Goal: Information Seeking & Learning: Learn about a topic

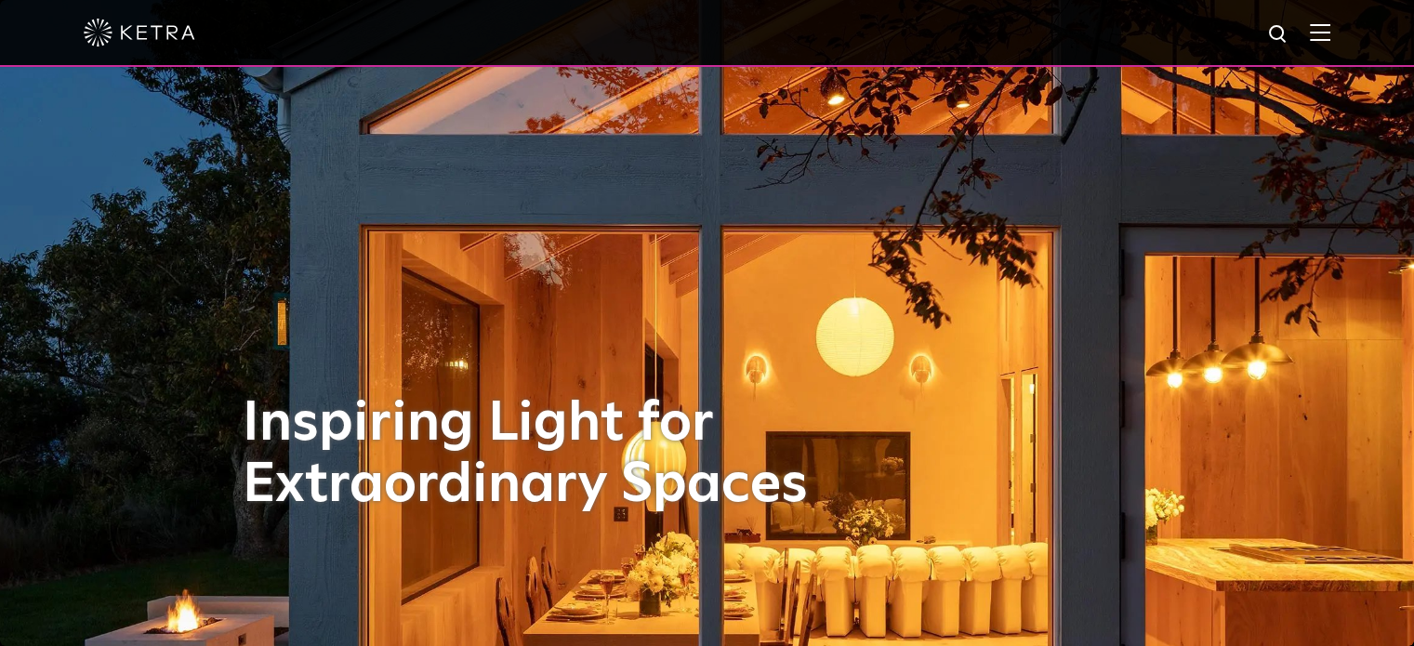
click at [156, 35] on img at bounding box center [140, 33] width 112 height 28
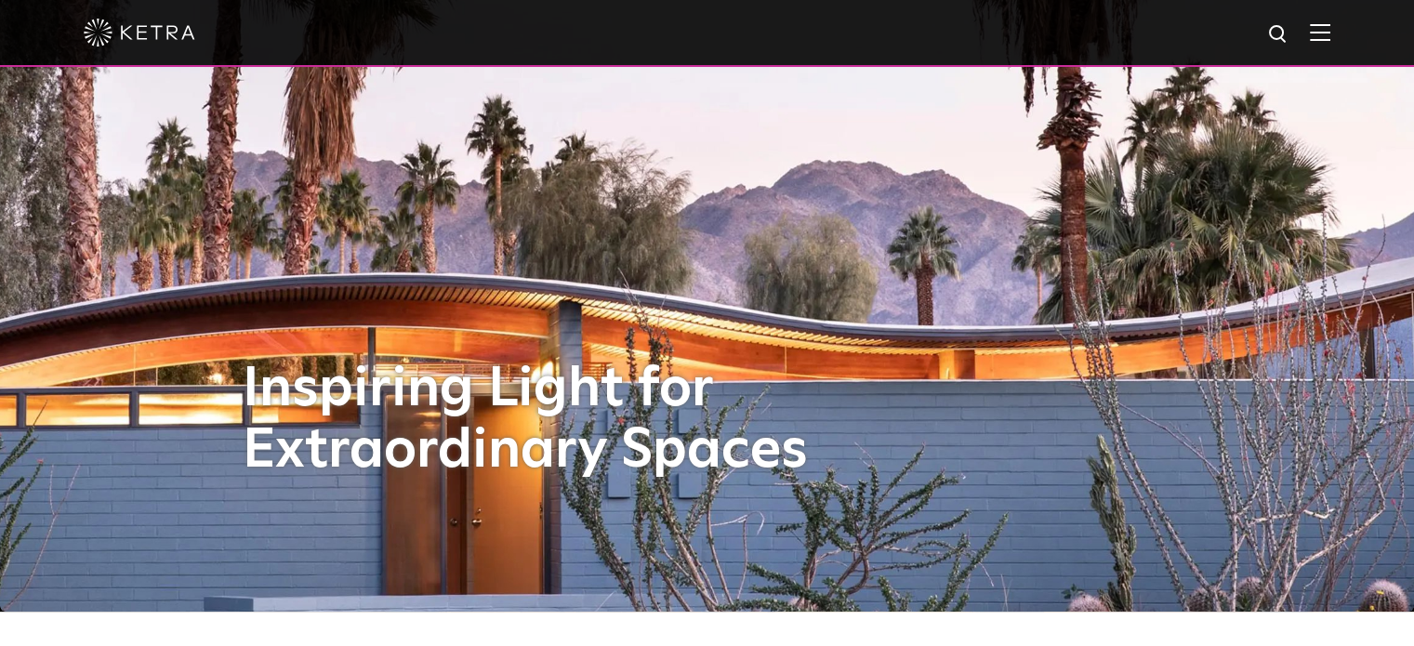
scroll to position [3, 0]
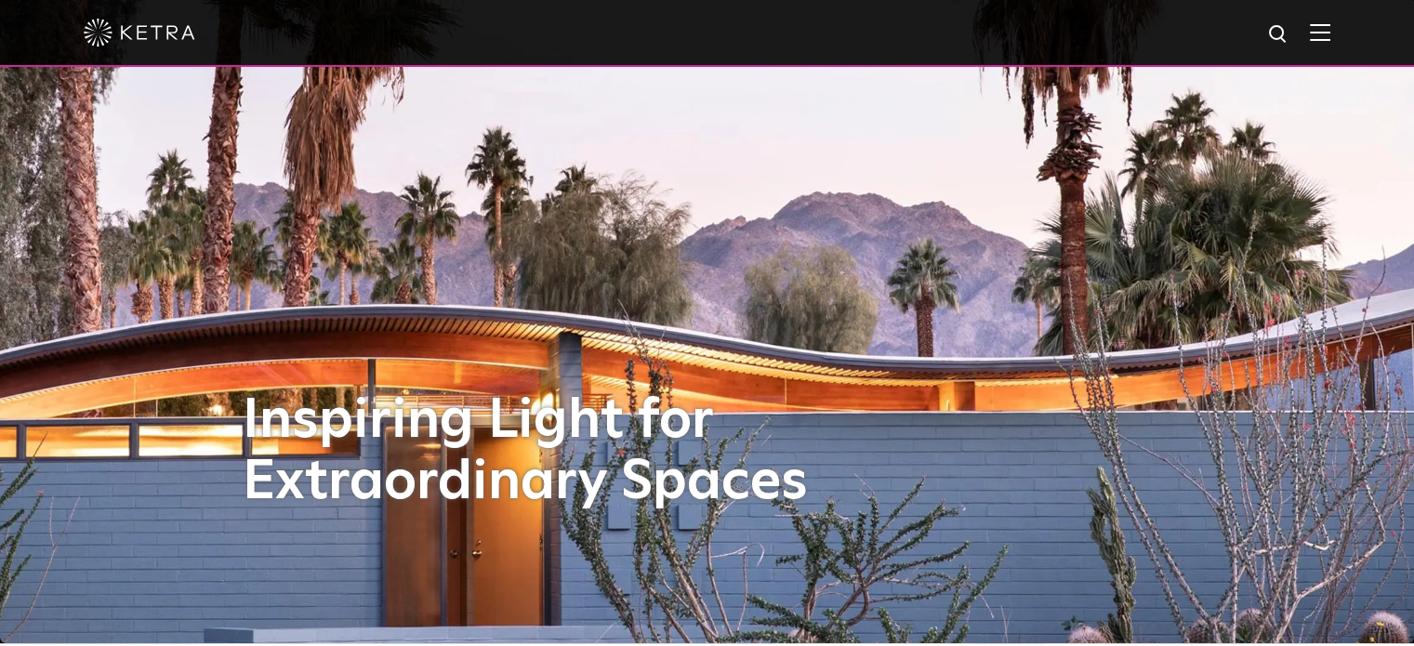
click at [1326, 32] on img at bounding box center [1320, 32] width 20 height 18
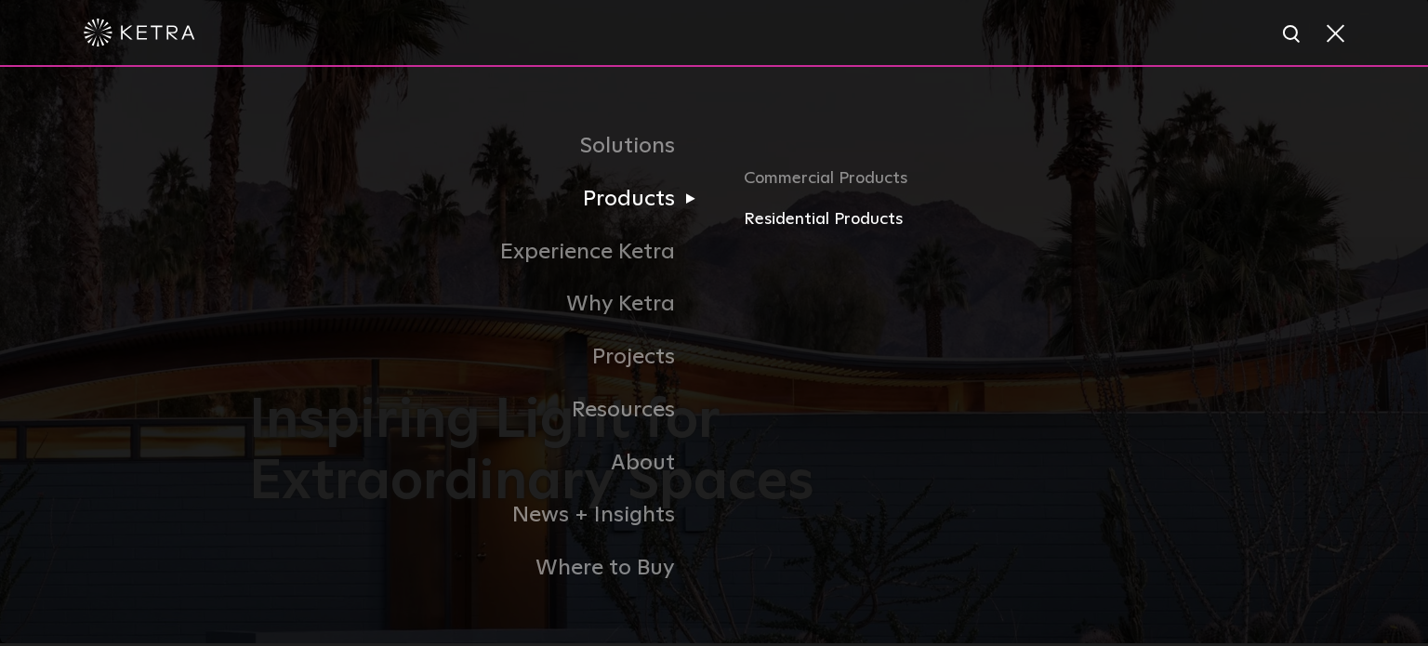
click at [770, 218] on link "Residential Products" at bounding box center [961, 219] width 435 height 27
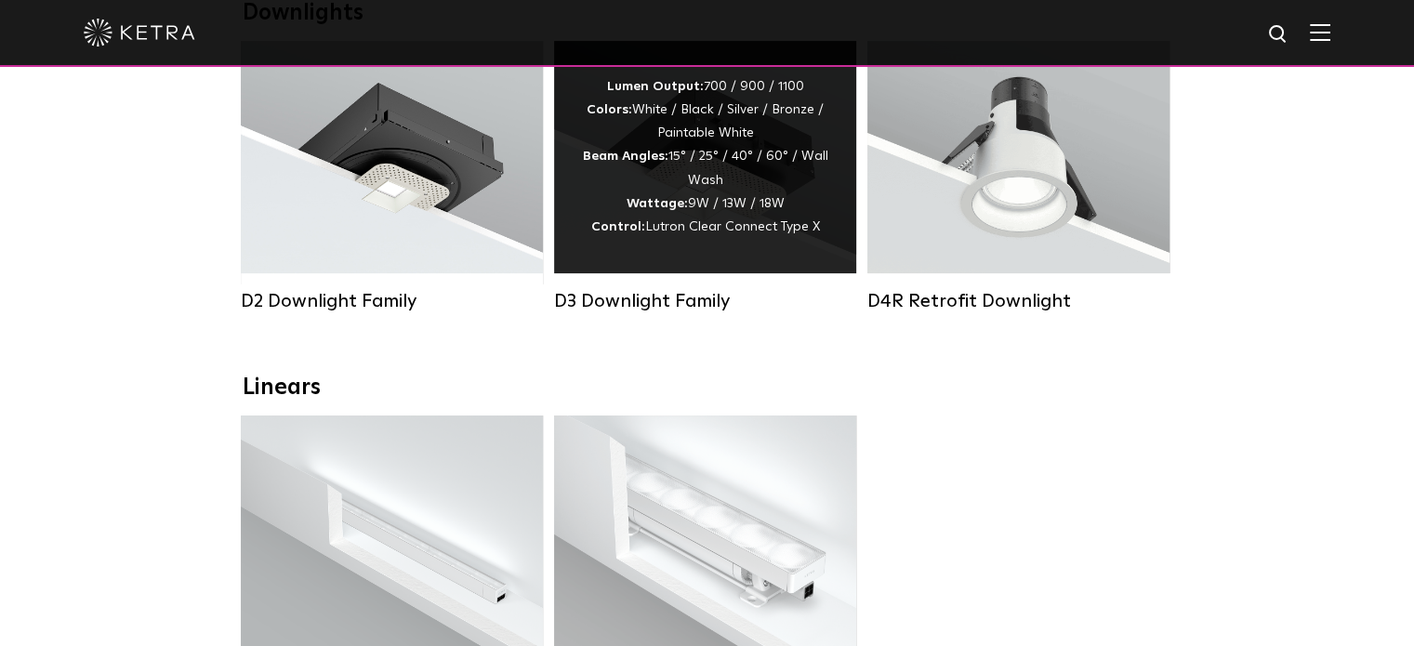
scroll to position [372, 0]
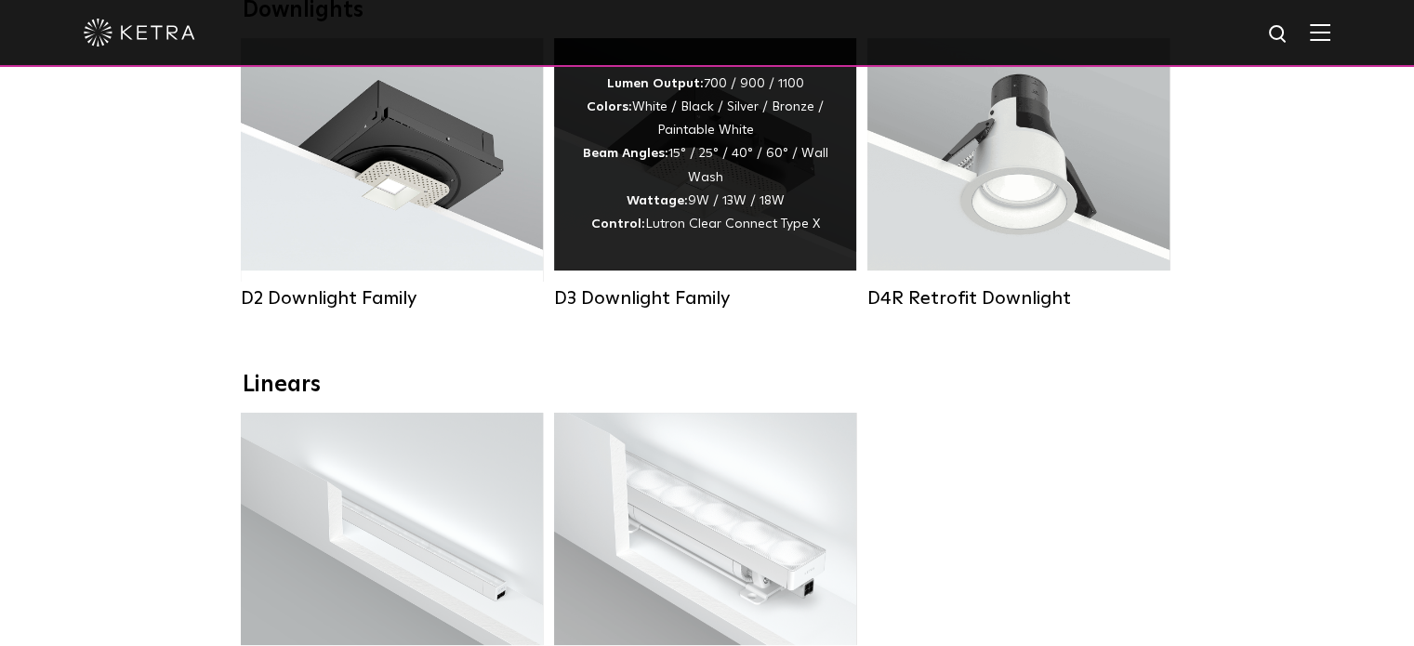
click at [715, 183] on div "Lumen Output: 700 / 900 / 1100 Colors: White / Black / Silver / Bronze / Painta…" at bounding box center [705, 155] width 246 height 164
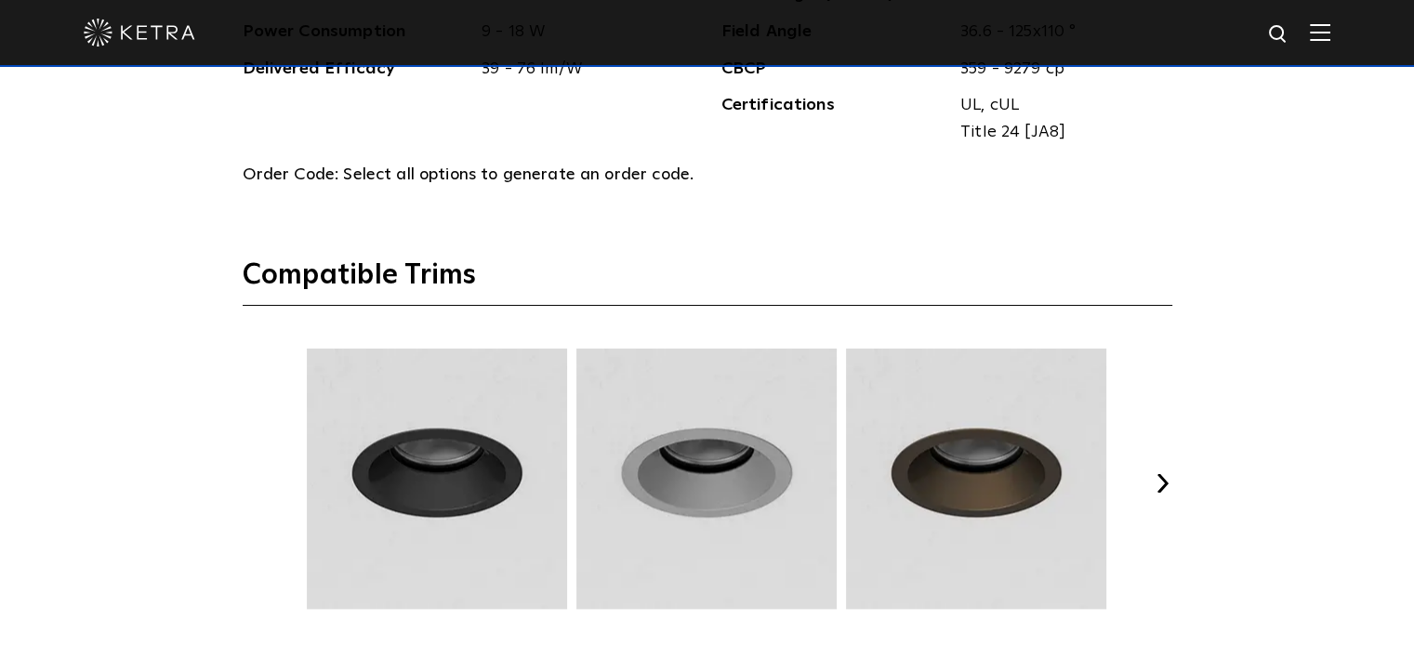
scroll to position [2120, 0]
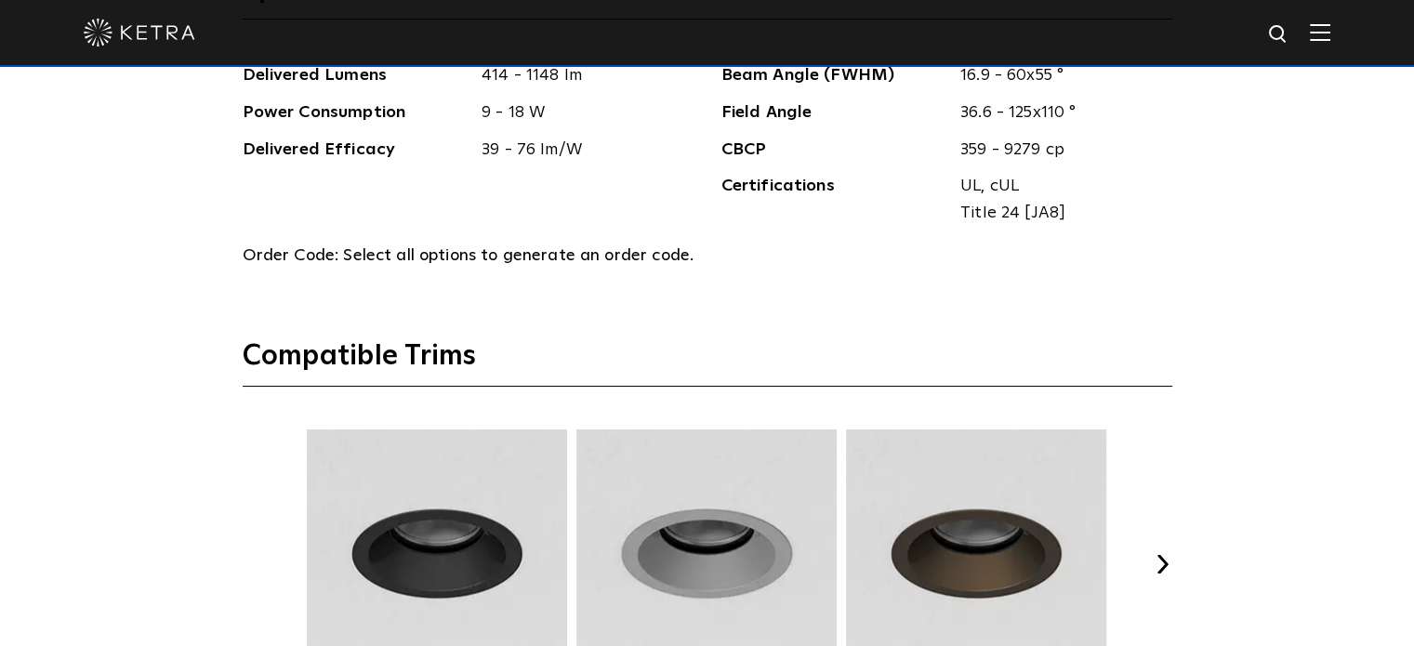
click at [1161, 559] on button "Next" at bounding box center [1163, 564] width 19 height 19
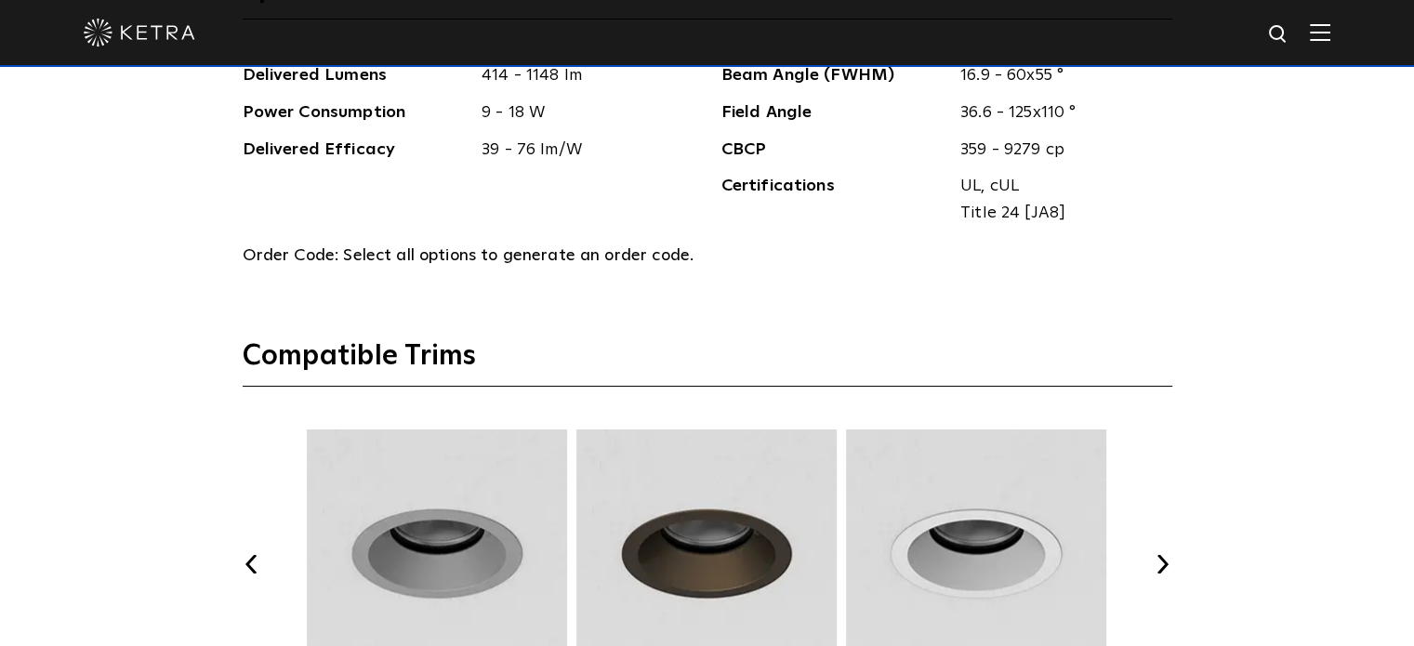
click at [1164, 561] on button "Next" at bounding box center [1163, 564] width 19 height 19
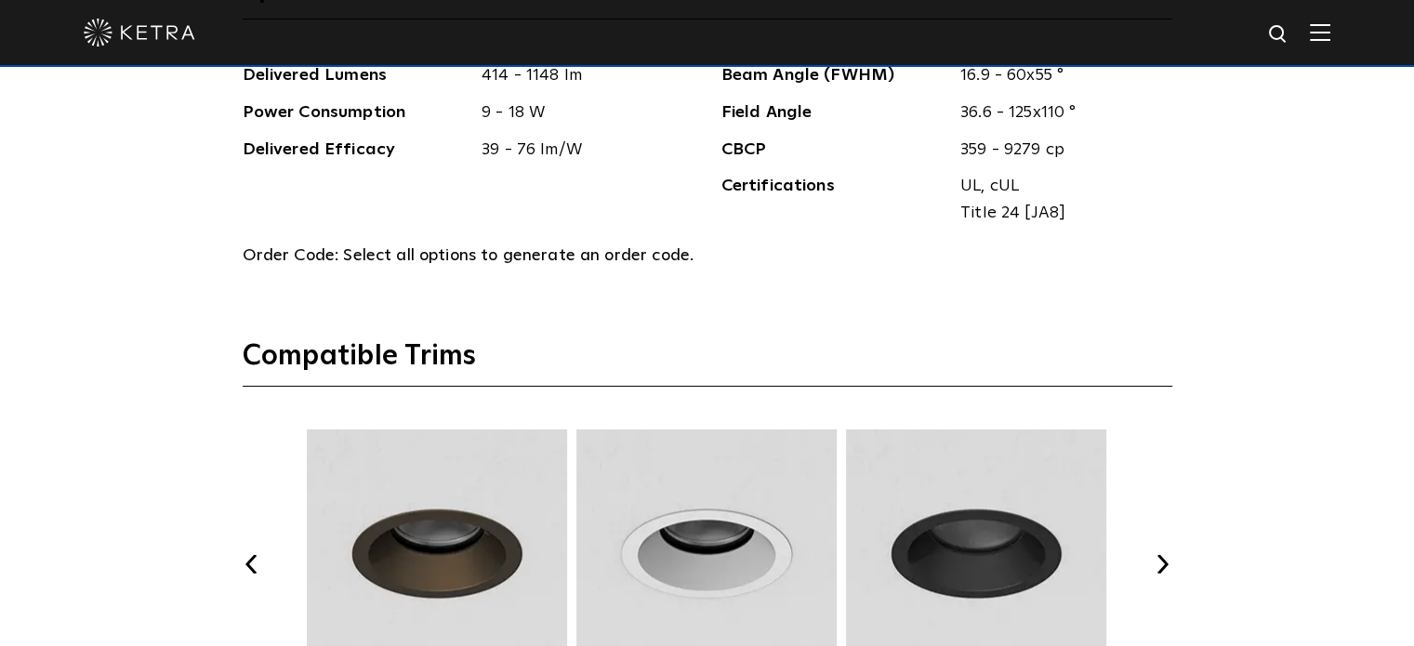
click at [1164, 559] on button "Next" at bounding box center [1163, 564] width 19 height 19
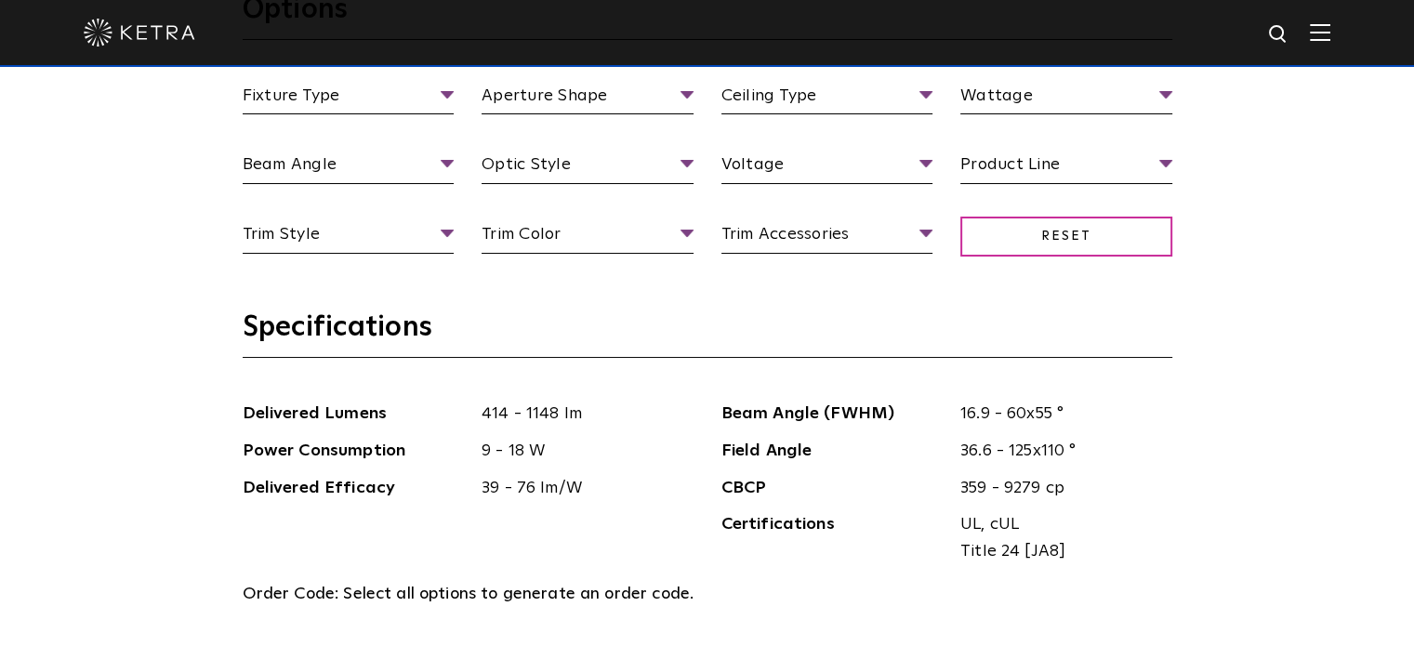
scroll to position [1563, 0]
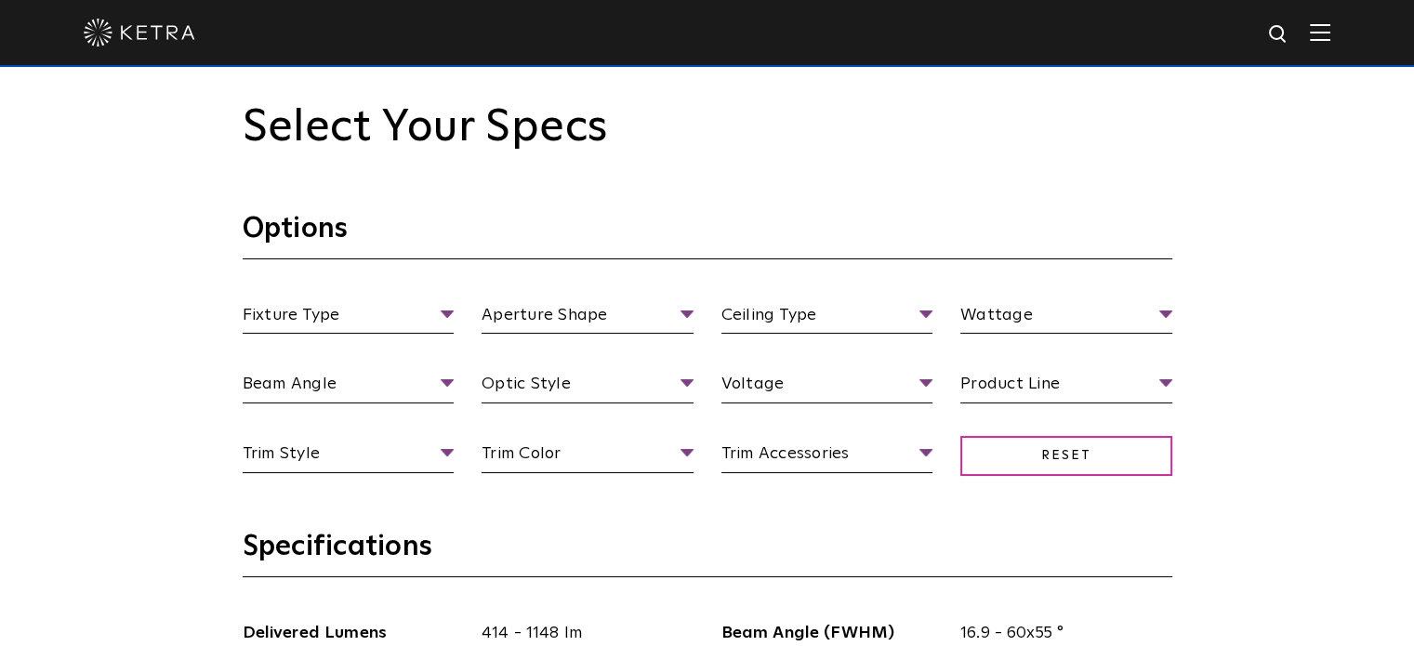
click at [1290, 33] on img at bounding box center [1278, 34] width 23 height 23
type input "floor lights"
click at [1220, 20] on button "Search" at bounding box center [1234, 34] width 28 height 28
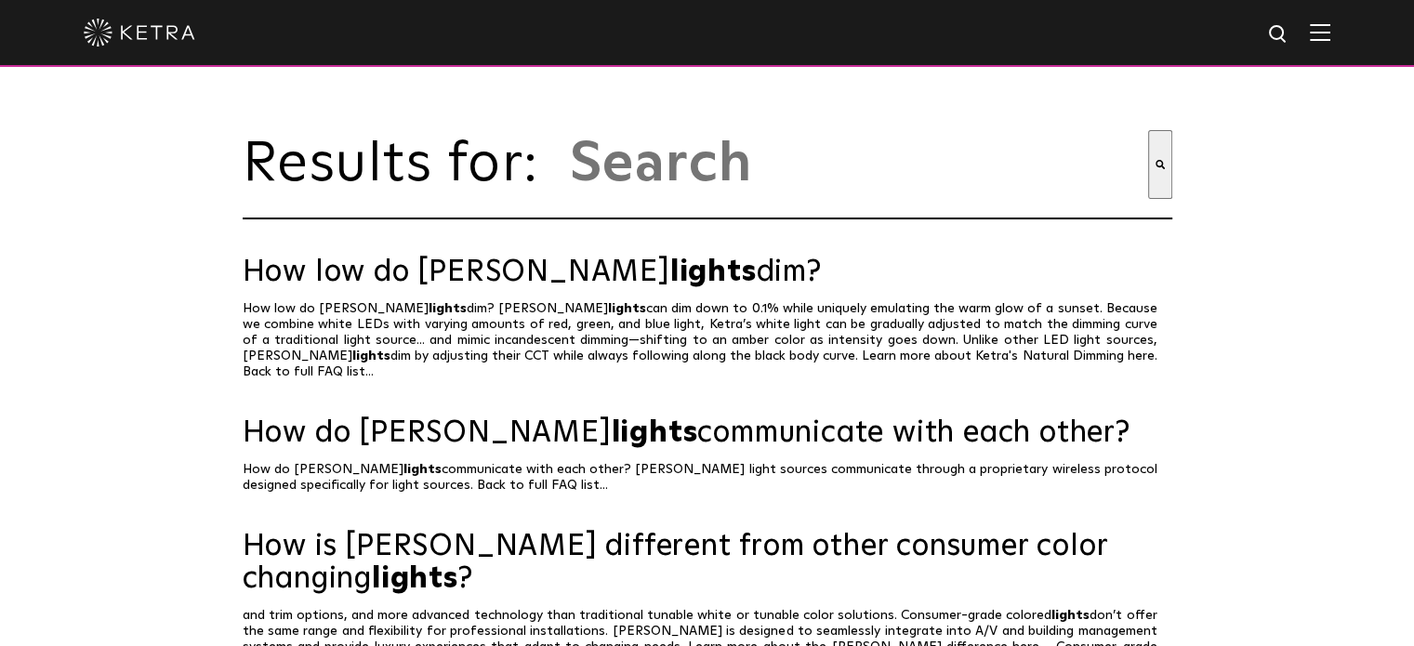
type input "floor lights"
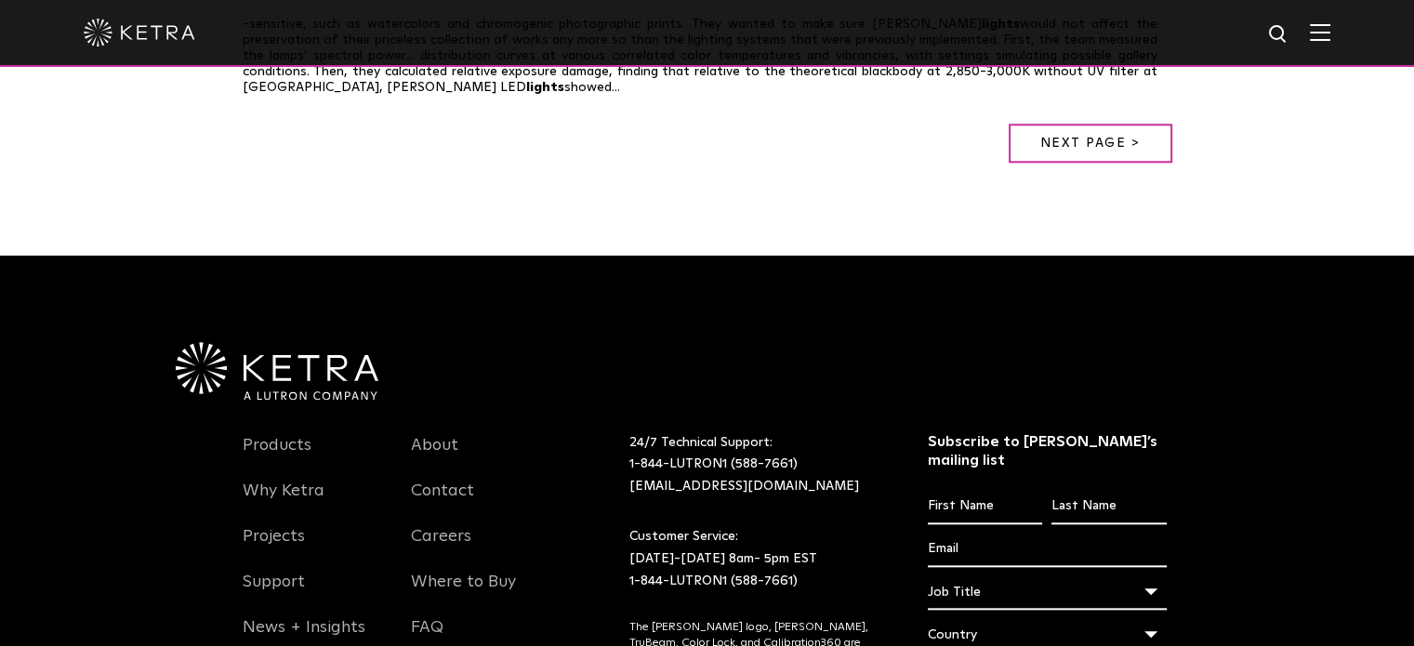
scroll to position [1919, 0]
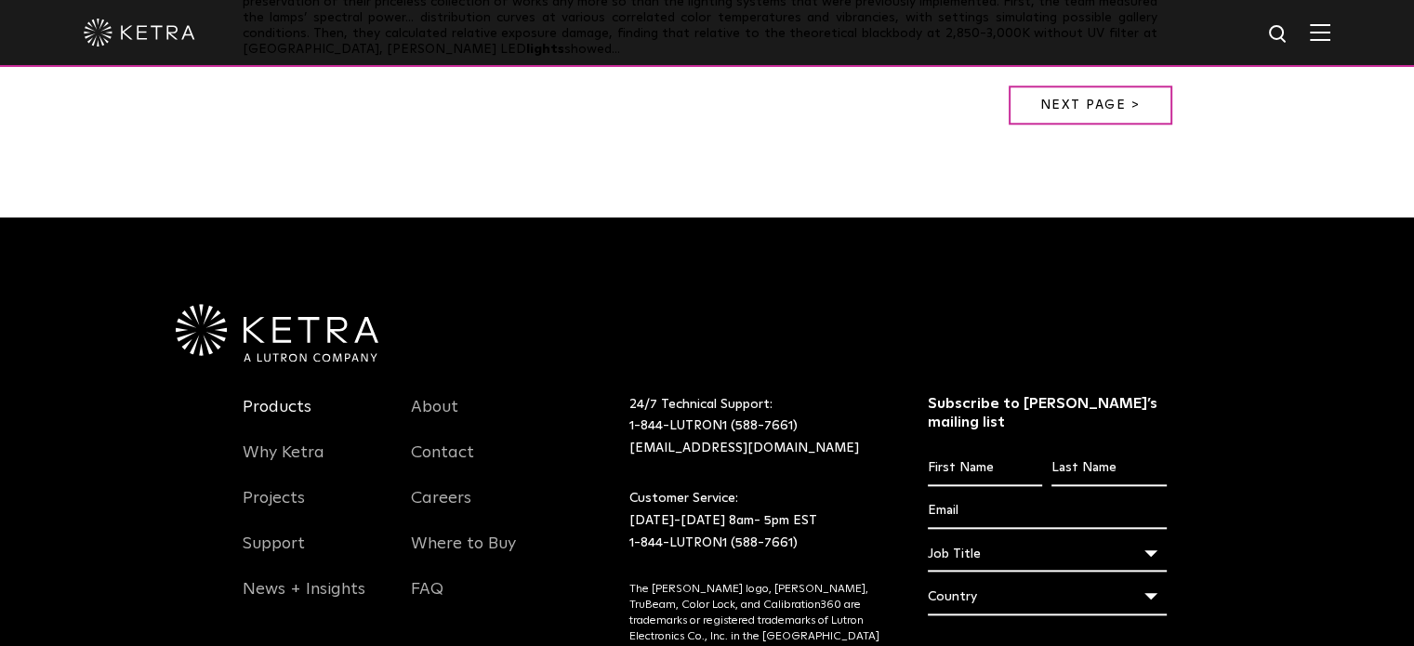
click at [253, 397] on link "Products" at bounding box center [277, 418] width 69 height 43
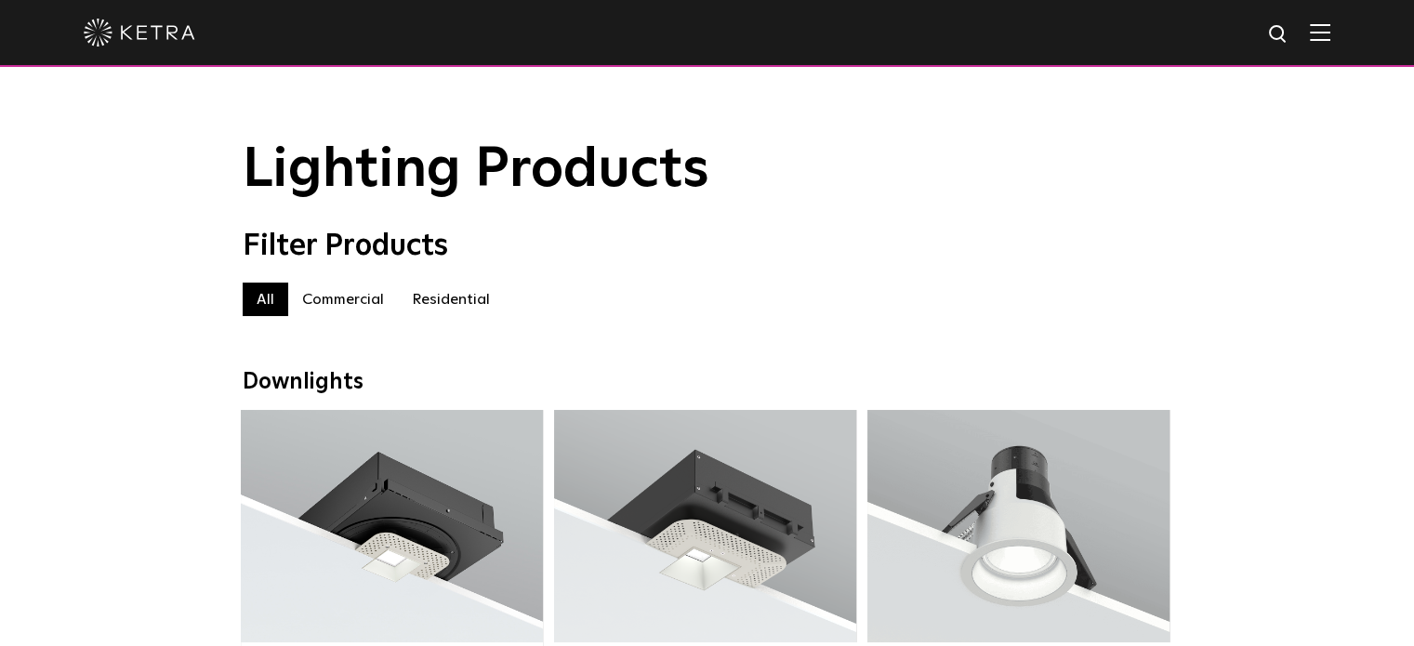
click at [1290, 29] on img at bounding box center [1278, 34] width 23 height 23
type input "AL-112"
click at [1220, 20] on button "Search" at bounding box center [1234, 34] width 28 height 28
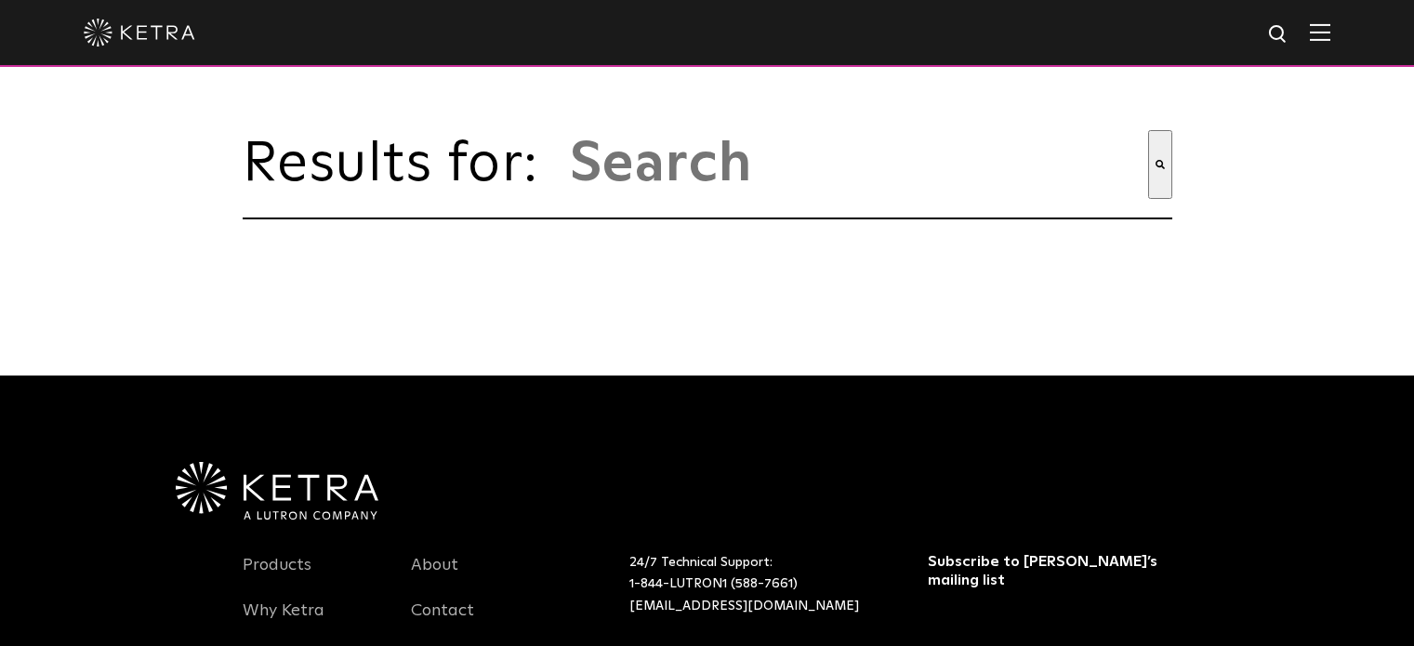
type input "al-112"
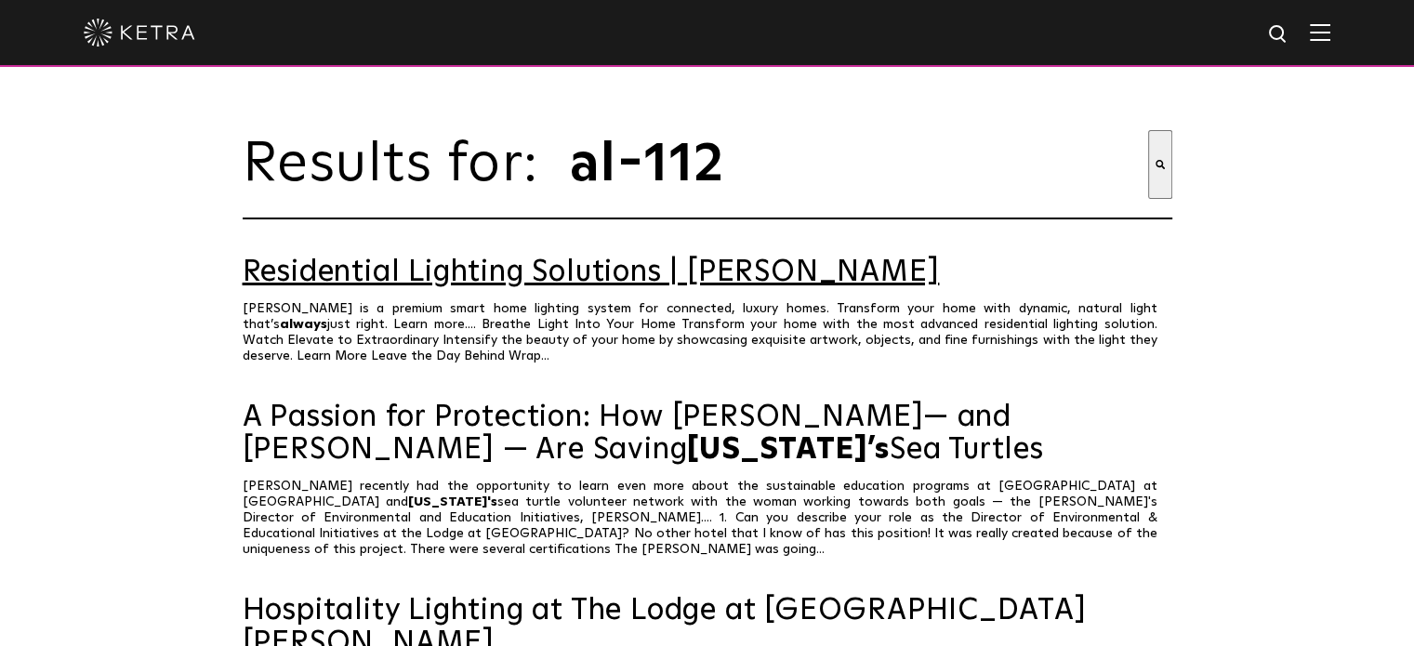
click at [548, 284] on link "Residential Lighting Solutions | [PERSON_NAME]" at bounding box center [708, 273] width 930 height 33
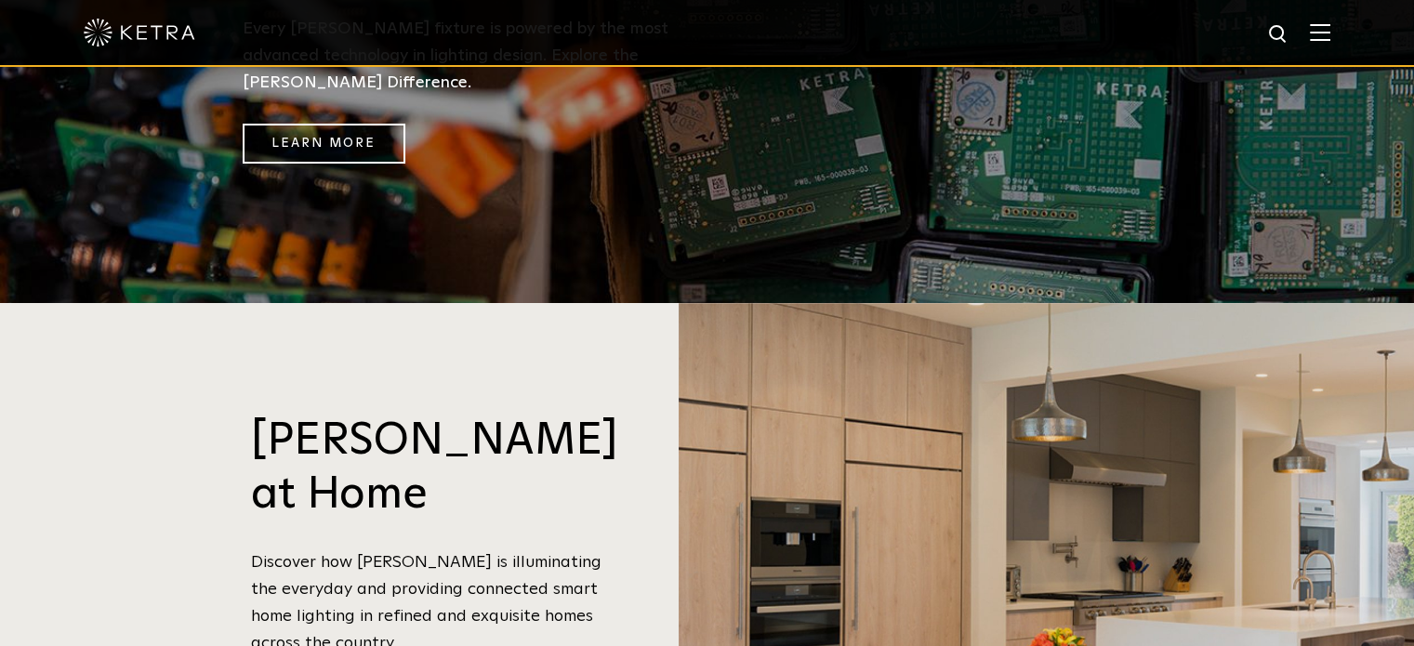
scroll to position [1310, 0]
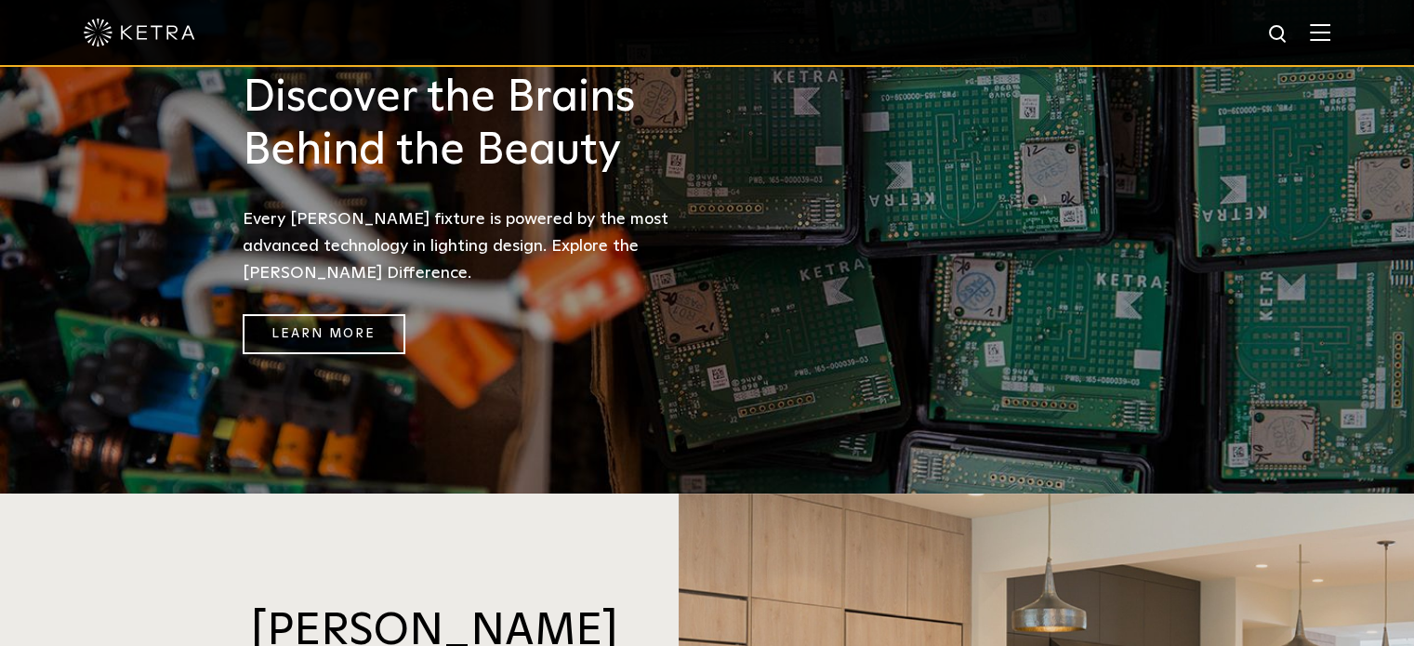
click at [1326, 34] on img at bounding box center [1320, 32] width 20 height 18
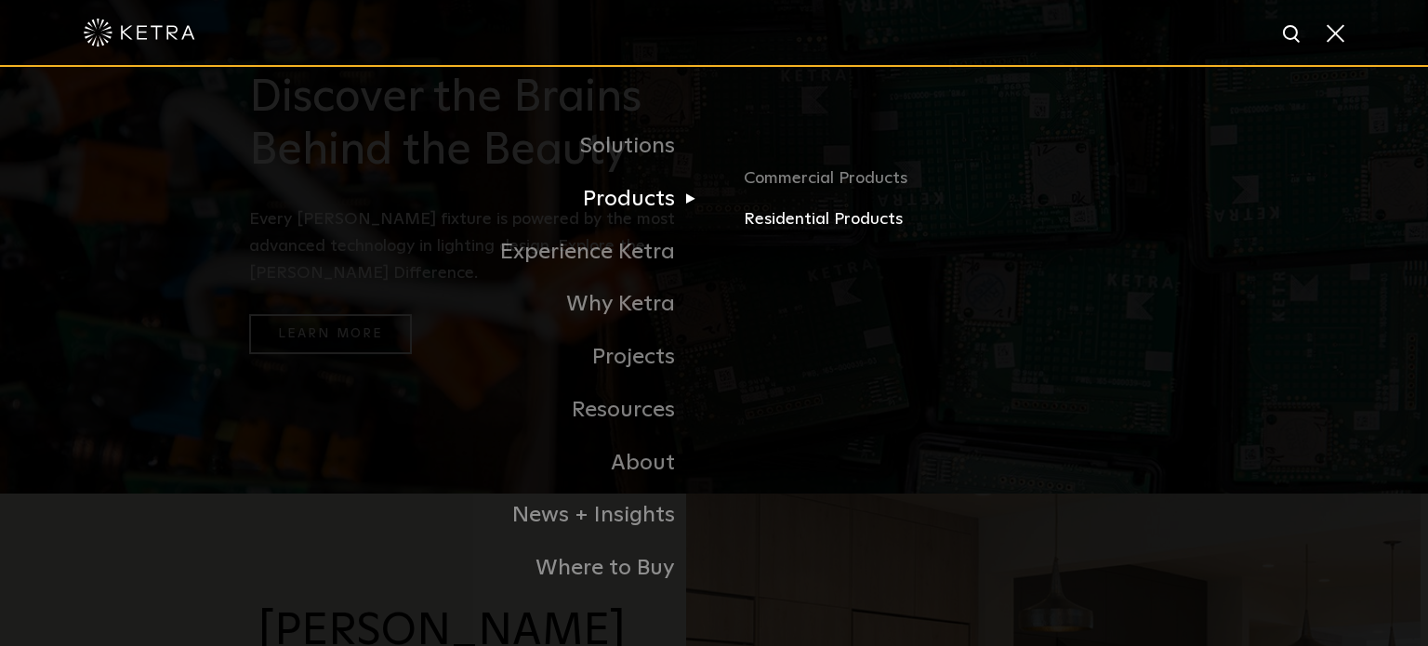
click at [805, 215] on link "Residential Products" at bounding box center [961, 219] width 435 height 27
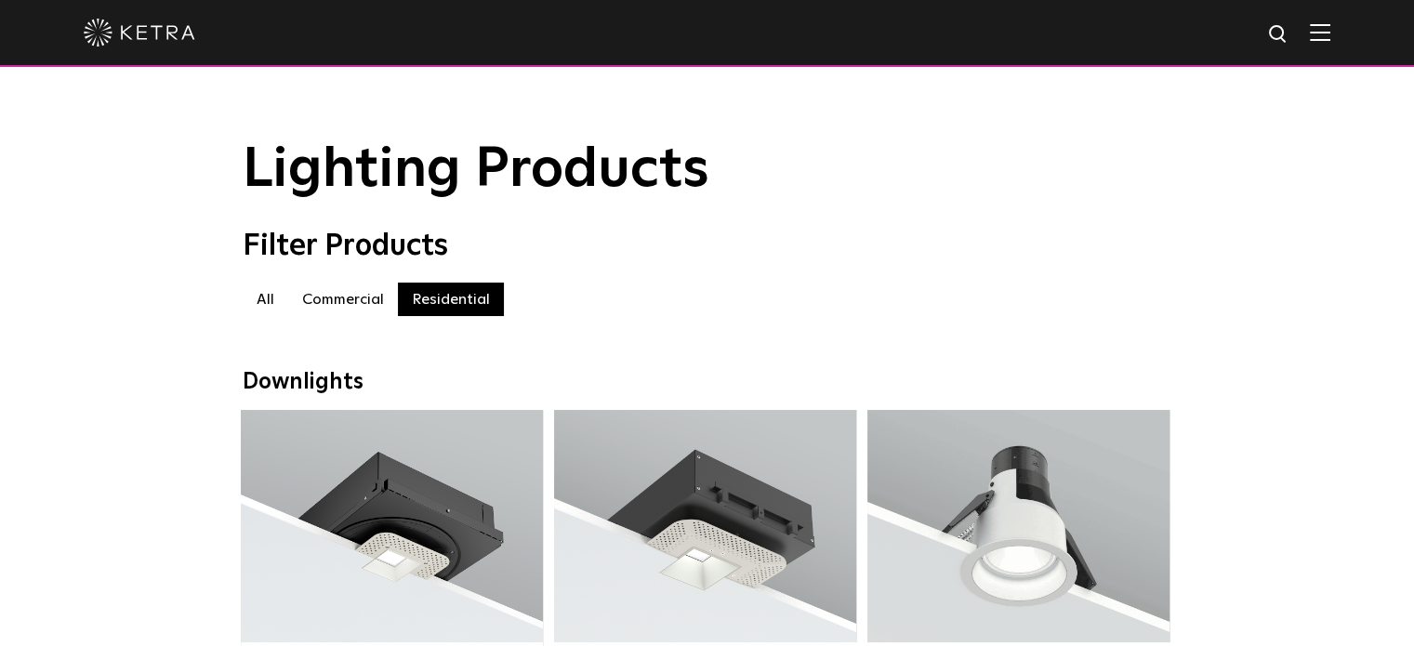
click at [453, 308] on label "Residential" at bounding box center [451, 299] width 106 height 33
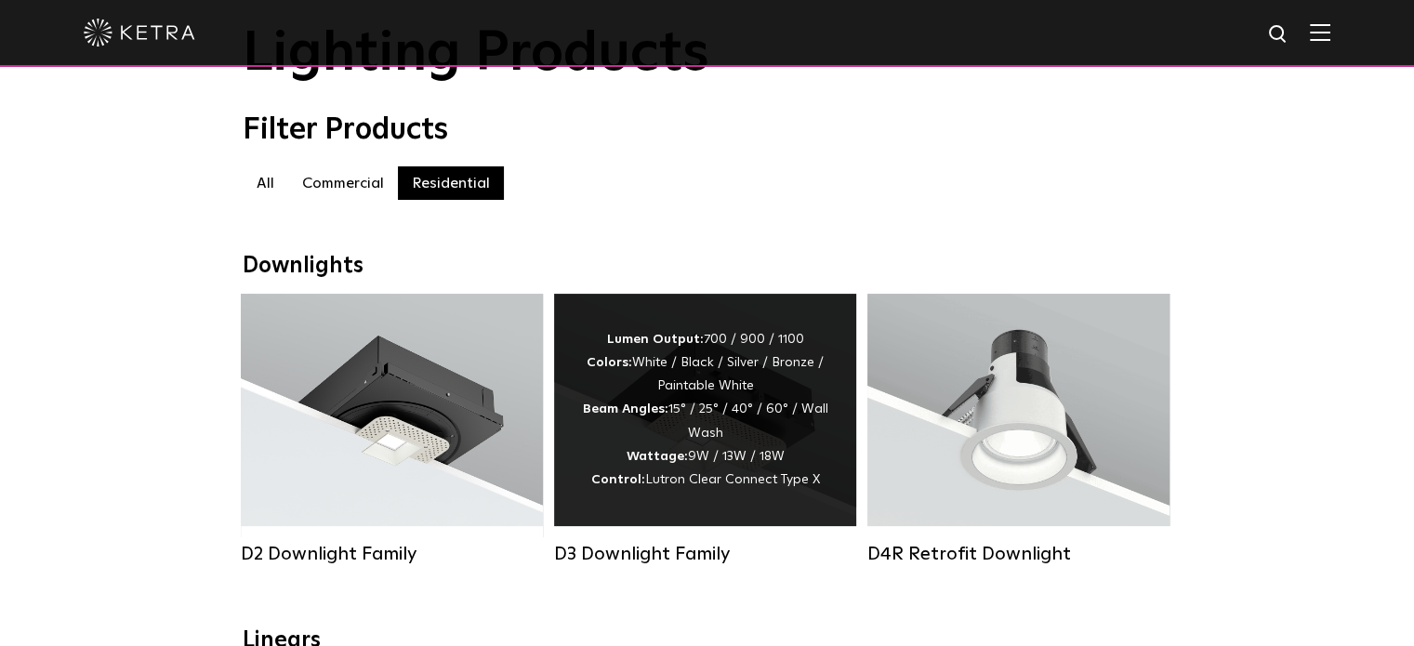
scroll to position [186, 0]
